Goal: Navigation & Orientation: Understand site structure

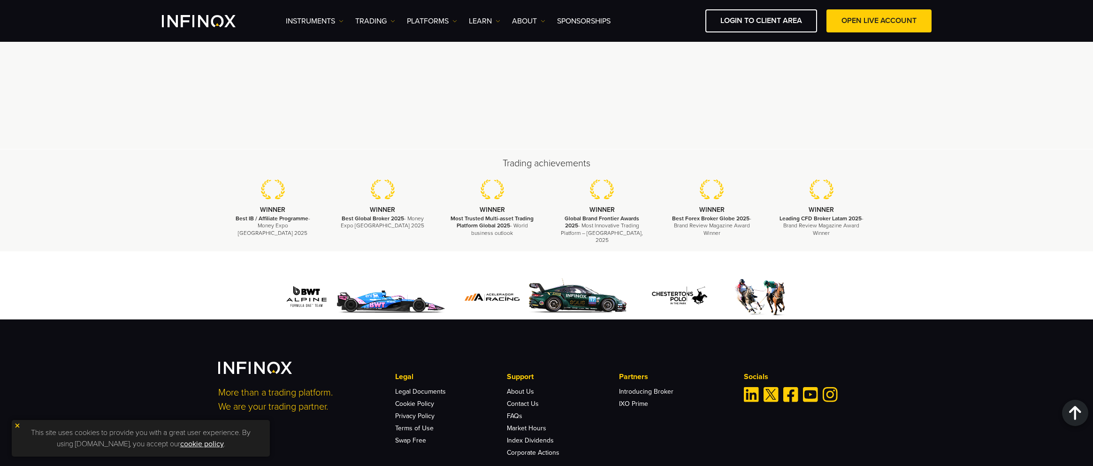
scroll to position [2415, 0]
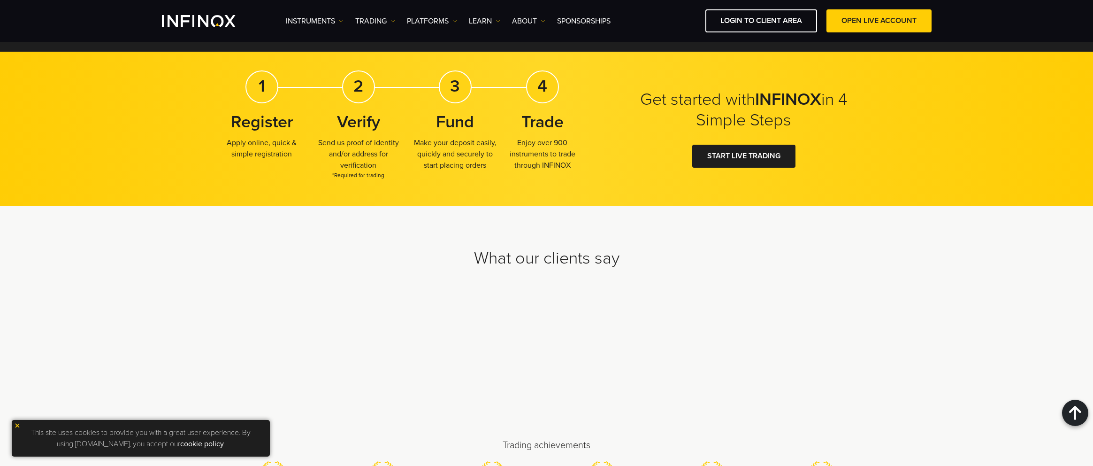
click at [776, 109] on strong "INFINOX" at bounding box center [788, 99] width 66 height 20
click at [903, 144] on div "Get started with INFINOX in 4 Simple Steps 1 Register Apply online, quick & sim…" at bounding box center [546, 129] width 1093 height 154
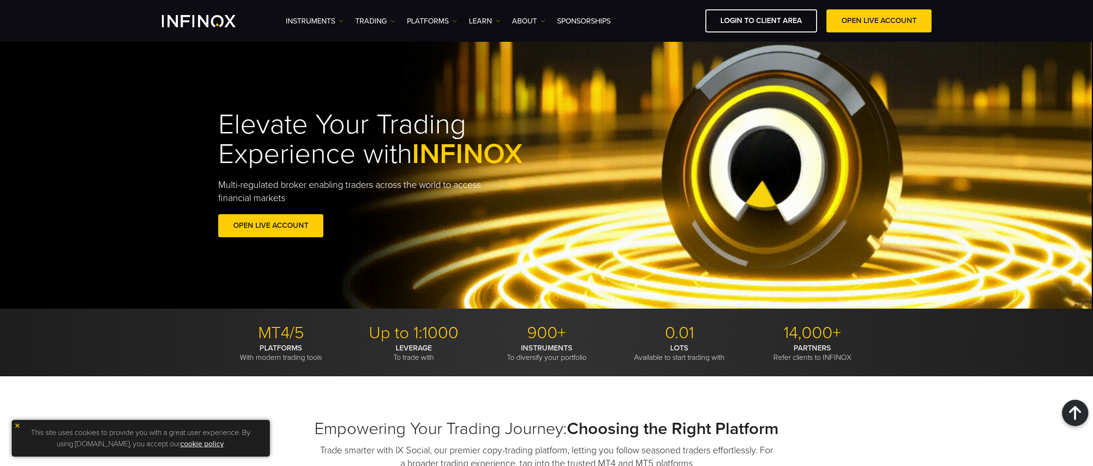
drag, startPoint x: 929, startPoint y: 169, endPoint x: 907, endPoint y: 91, distance: 81.4
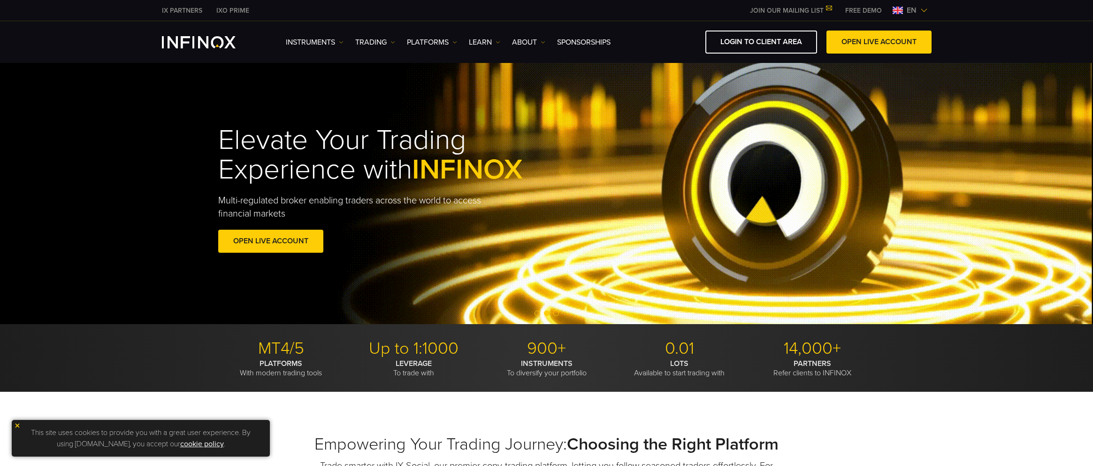
click at [270, 164] on h1 "Elevate Your Trading Experience with INFINOX" at bounding box center [392, 154] width 348 height 59
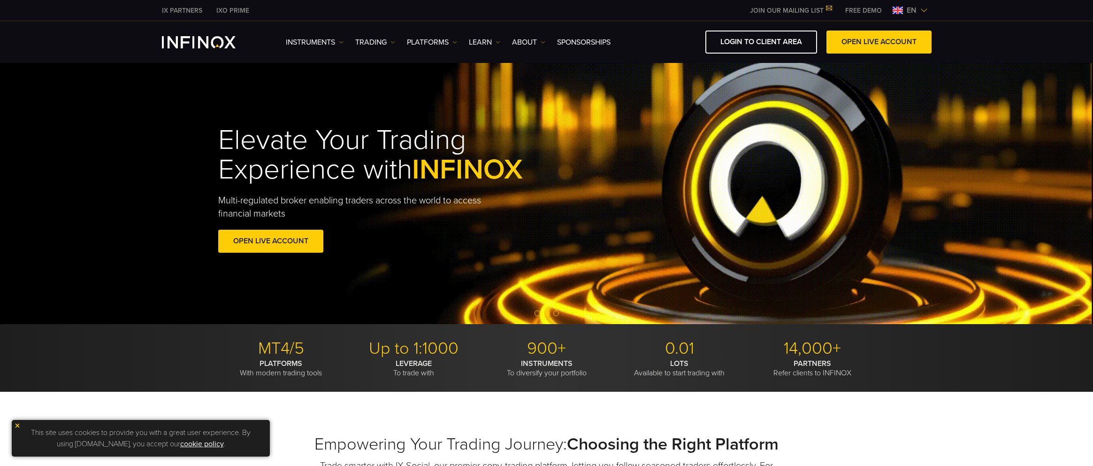
click at [603, 184] on div "Elevate Your Trading Experience with INFINOX Multi-regulated broker enabling tr…" at bounding box center [547, 190] width 676 height 159
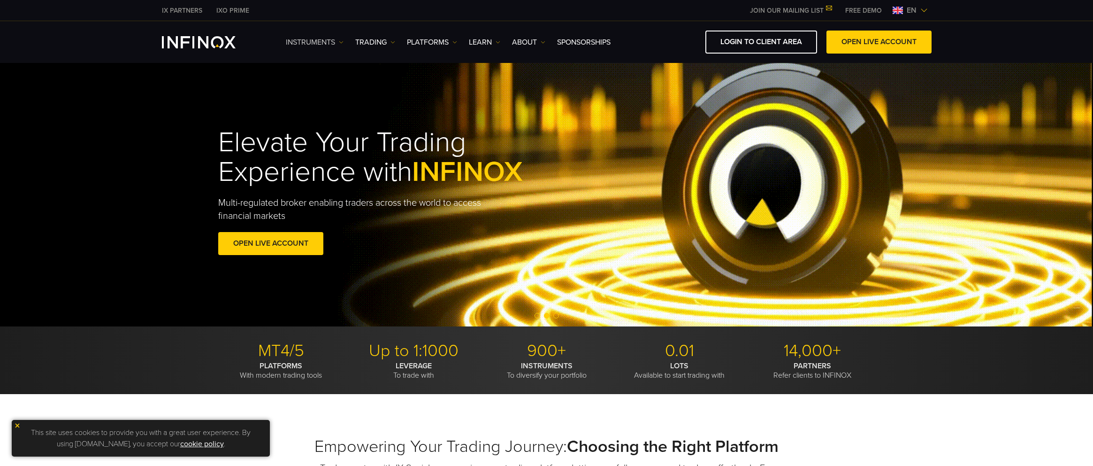
click at [318, 42] on link "Instruments" at bounding box center [315, 42] width 58 height 11
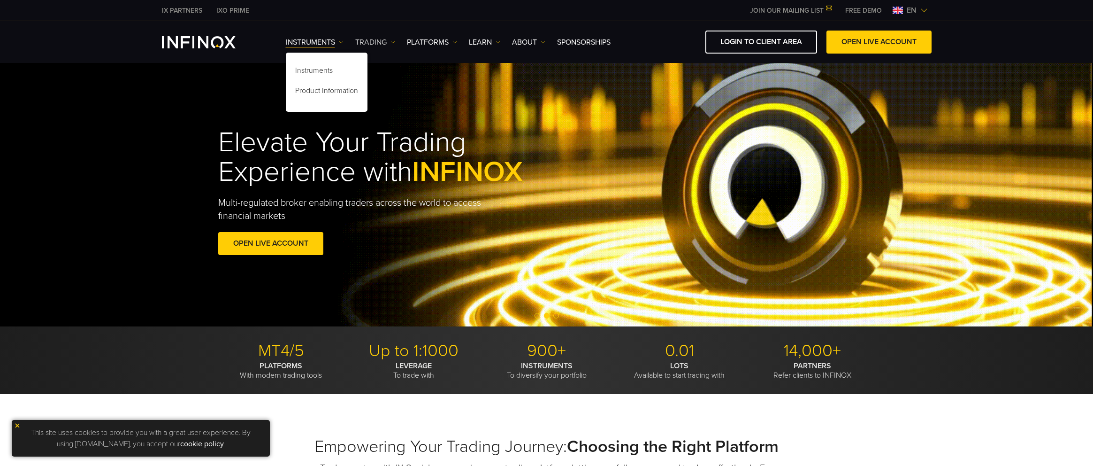
click at [371, 43] on link "TRADING" at bounding box center [375, 42] width 40 height 11
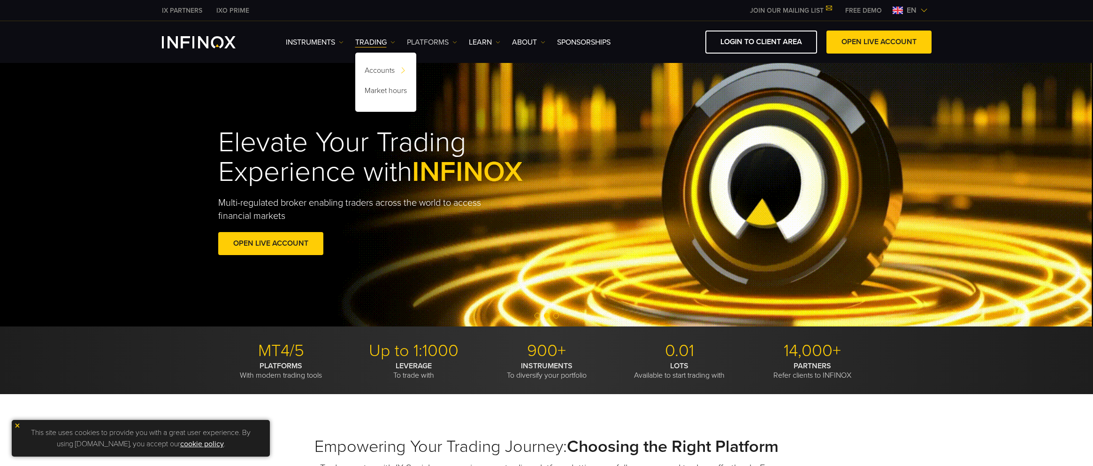
click at [427, 41] on link "PLATFORMS" at bounding box center [432, 42] width 50 height 11
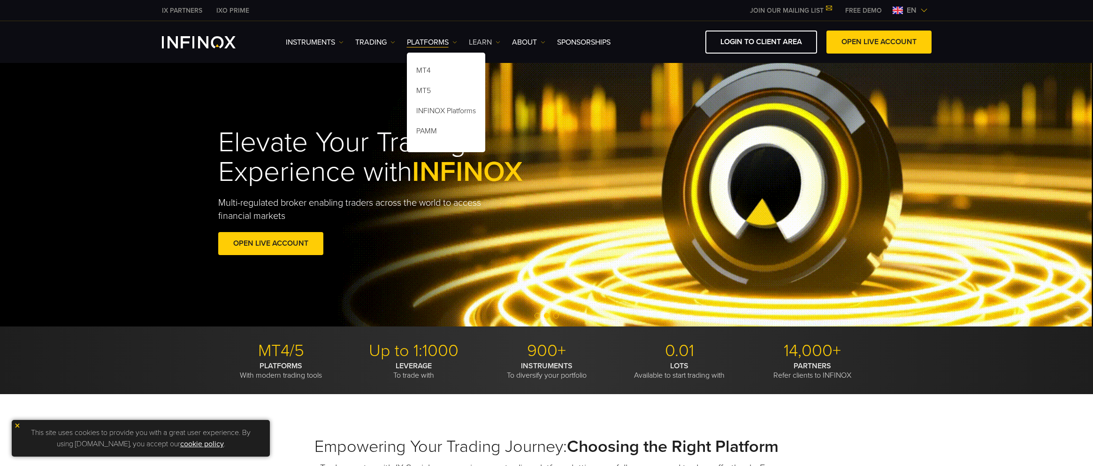
click at [474, 45] on link "Learn" at bounding box center [484, 42] width 31 height 11
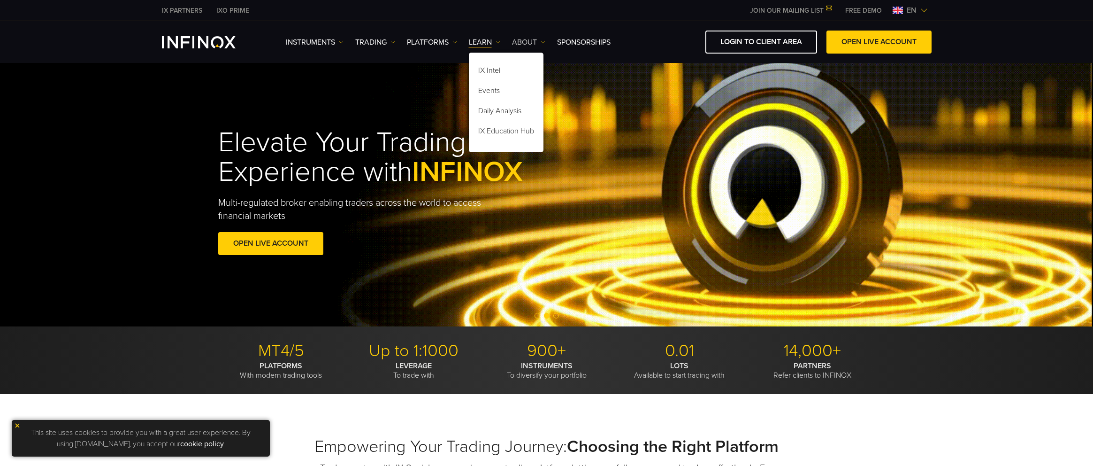
click at [519, 41] on link "ABOUT" at bounding box center [528, 42] width 33 height 11
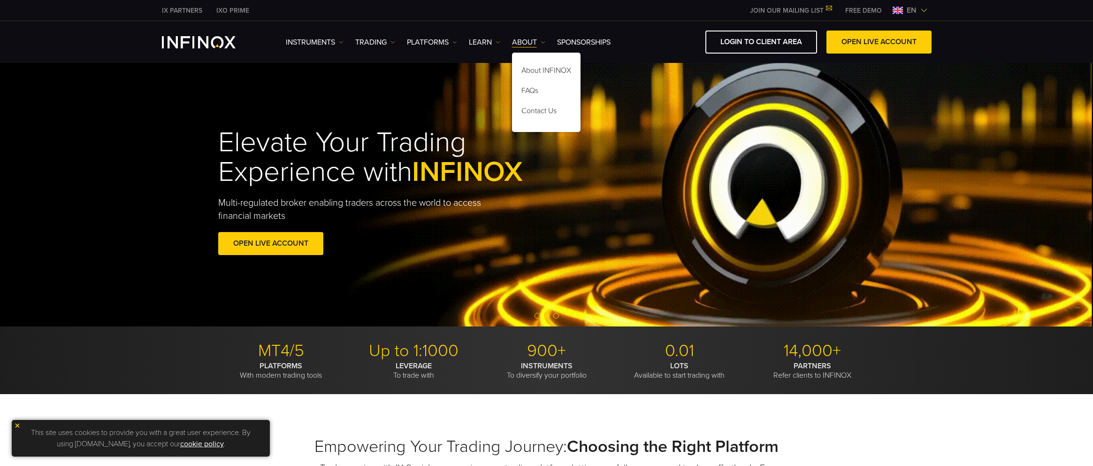
click at [249, 174] on h1 "Elevate Your Trading Experience with INFINOX" at bounding box center [392, 157] width 348 height 59
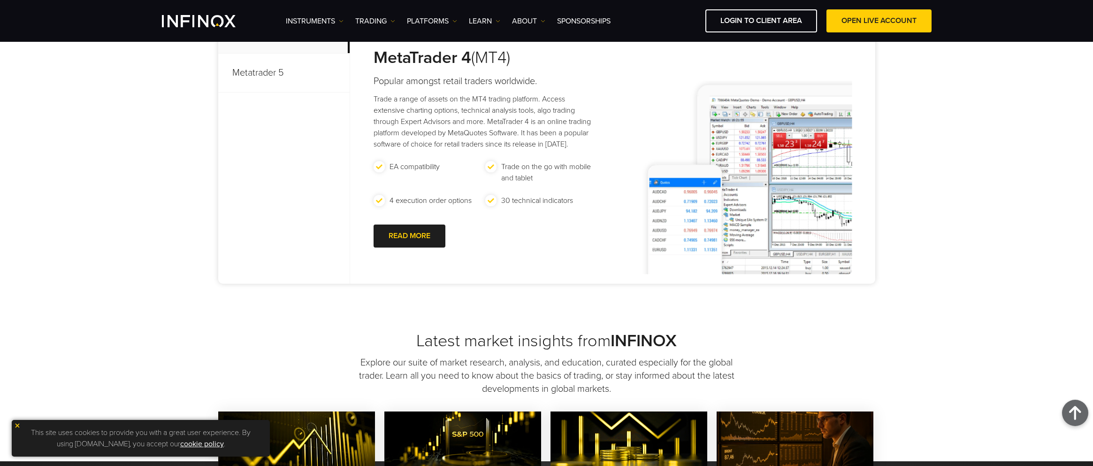
scroll to position [282, 0]
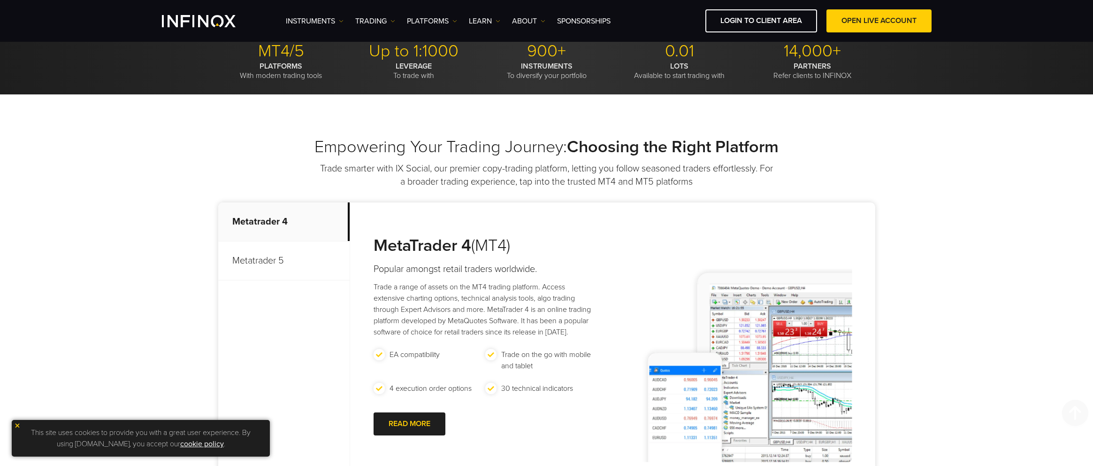
click at [269, 254] on p "Metatrader 5" at bounding box center [283, 260] width 131 height 39
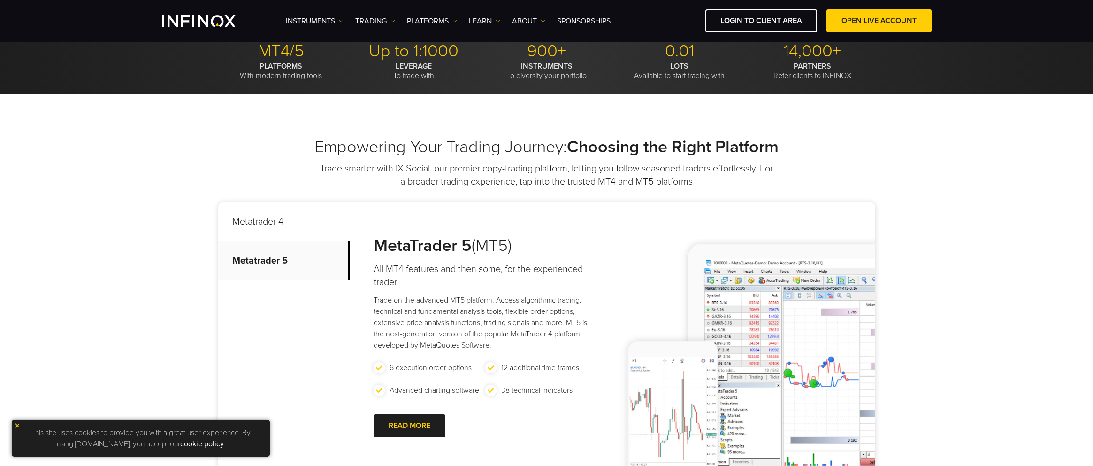
click at [266, 224] on p "Metatrader 4" at bounding box center [283, 221] width 131 height 39
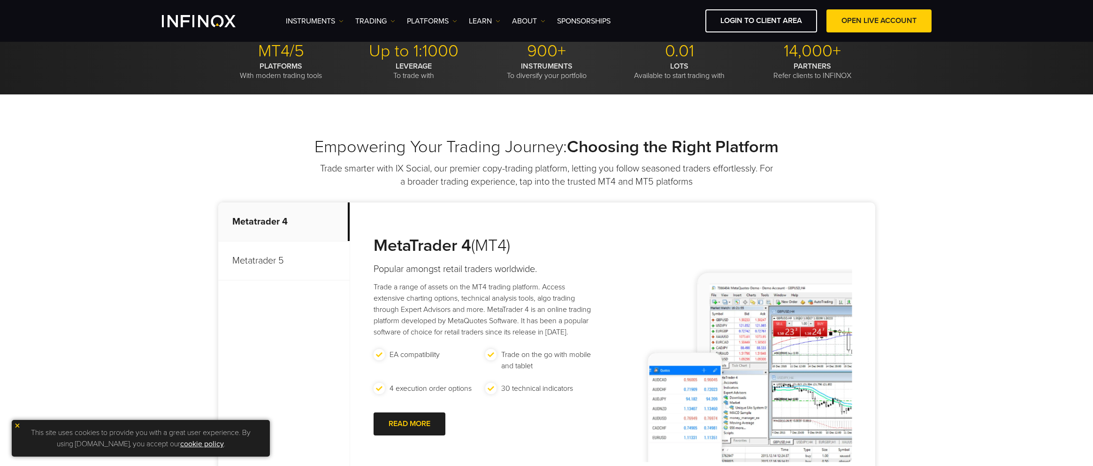
scroll to position [0, 0]
click at [257, 253] on p "Metatrader 5" at bounding box center [283, 260] width 131 height 39
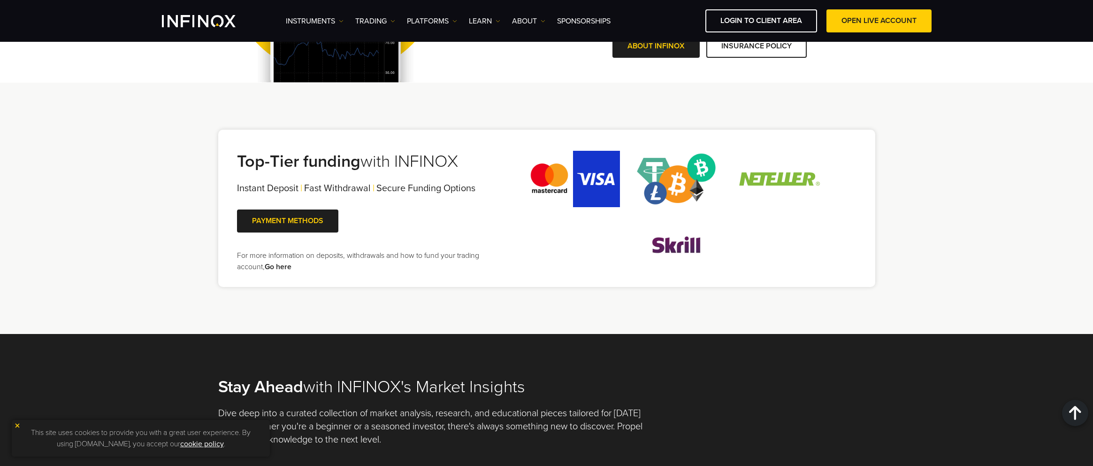
scroll to position [1830, 0]
